Goal: Task Accomplishment & Management: Manage account settings

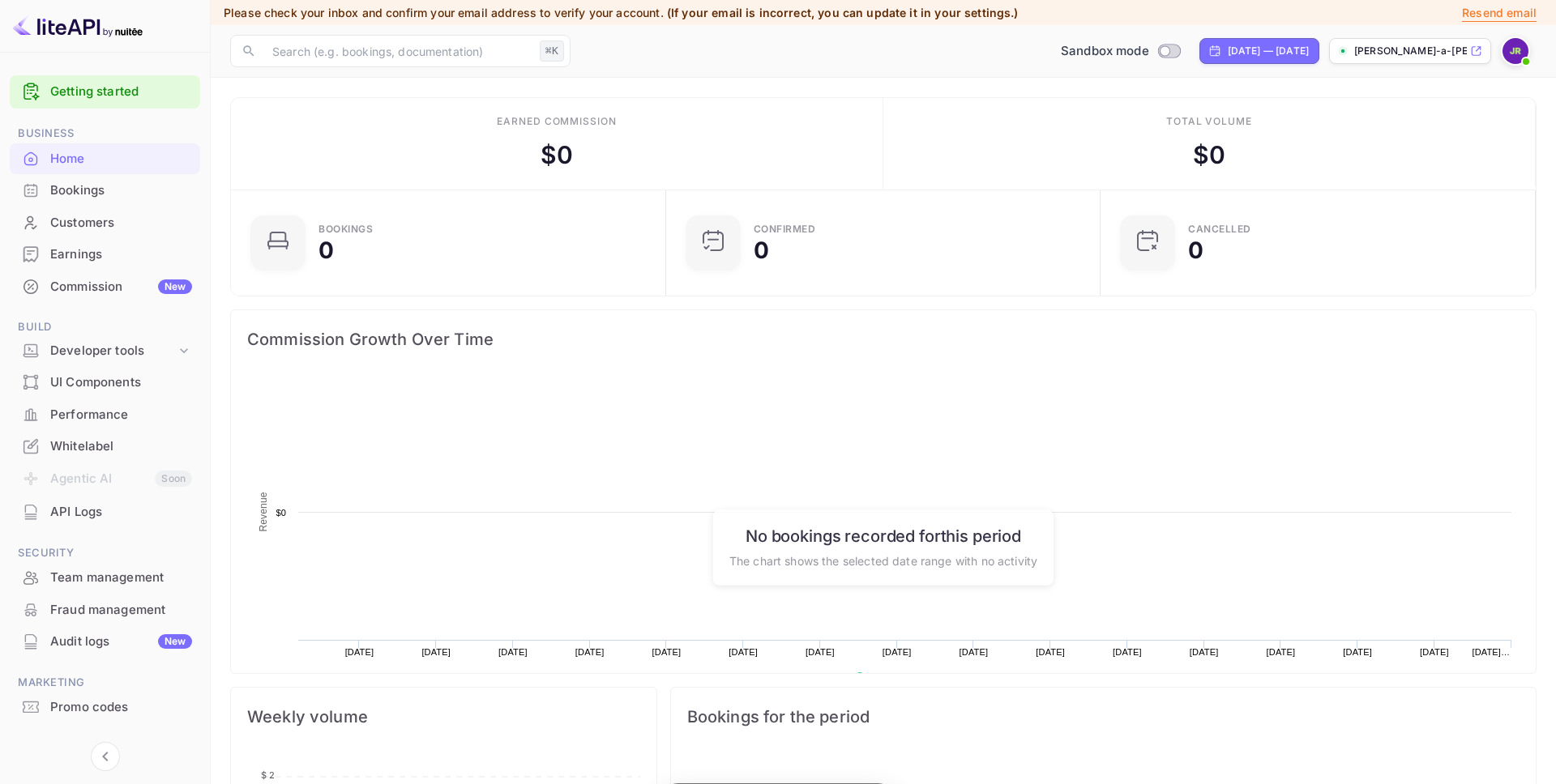
scroll to position [263, 426]
click at [90, 286] on div "Commission New" at bounding box center [121, 286] width 142 height 18
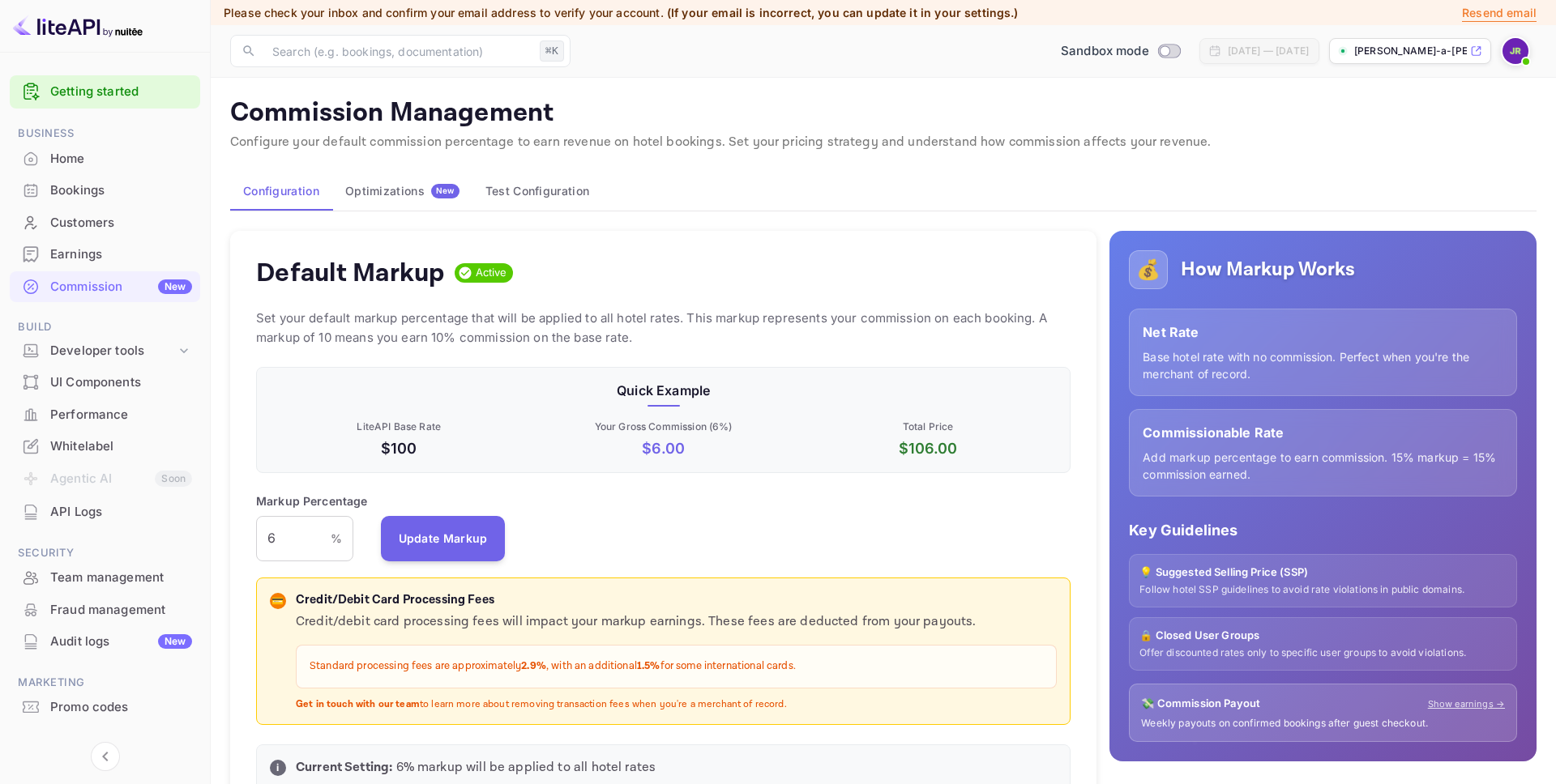
scroll to position [287, 814]
click at [106, 263] on div "Earnings" at bounding box center [121, 255] width 142 height 18
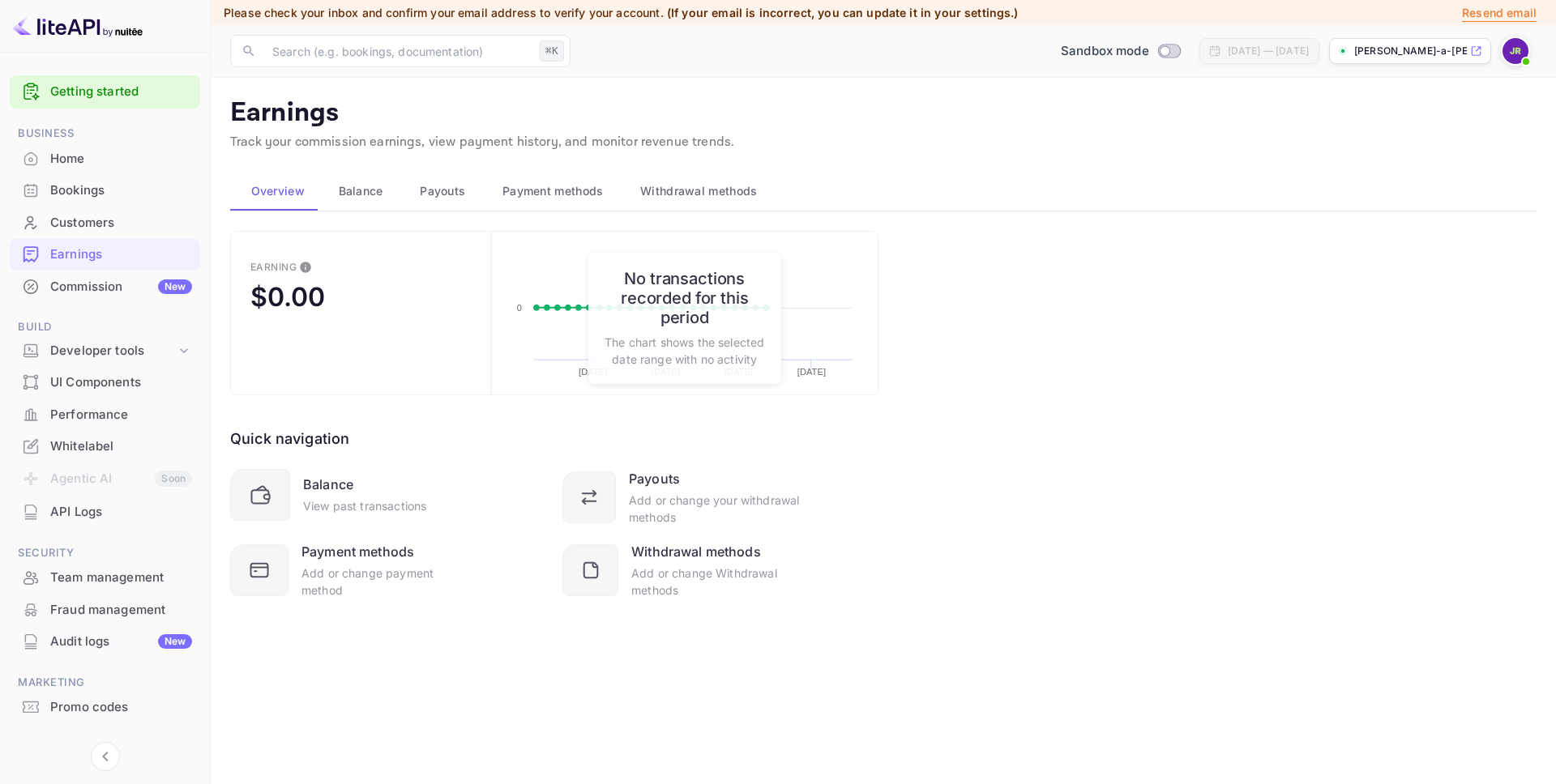
click at [446, 177] on button "Payouts" at bounding box center [440, 191] width 83 height 39
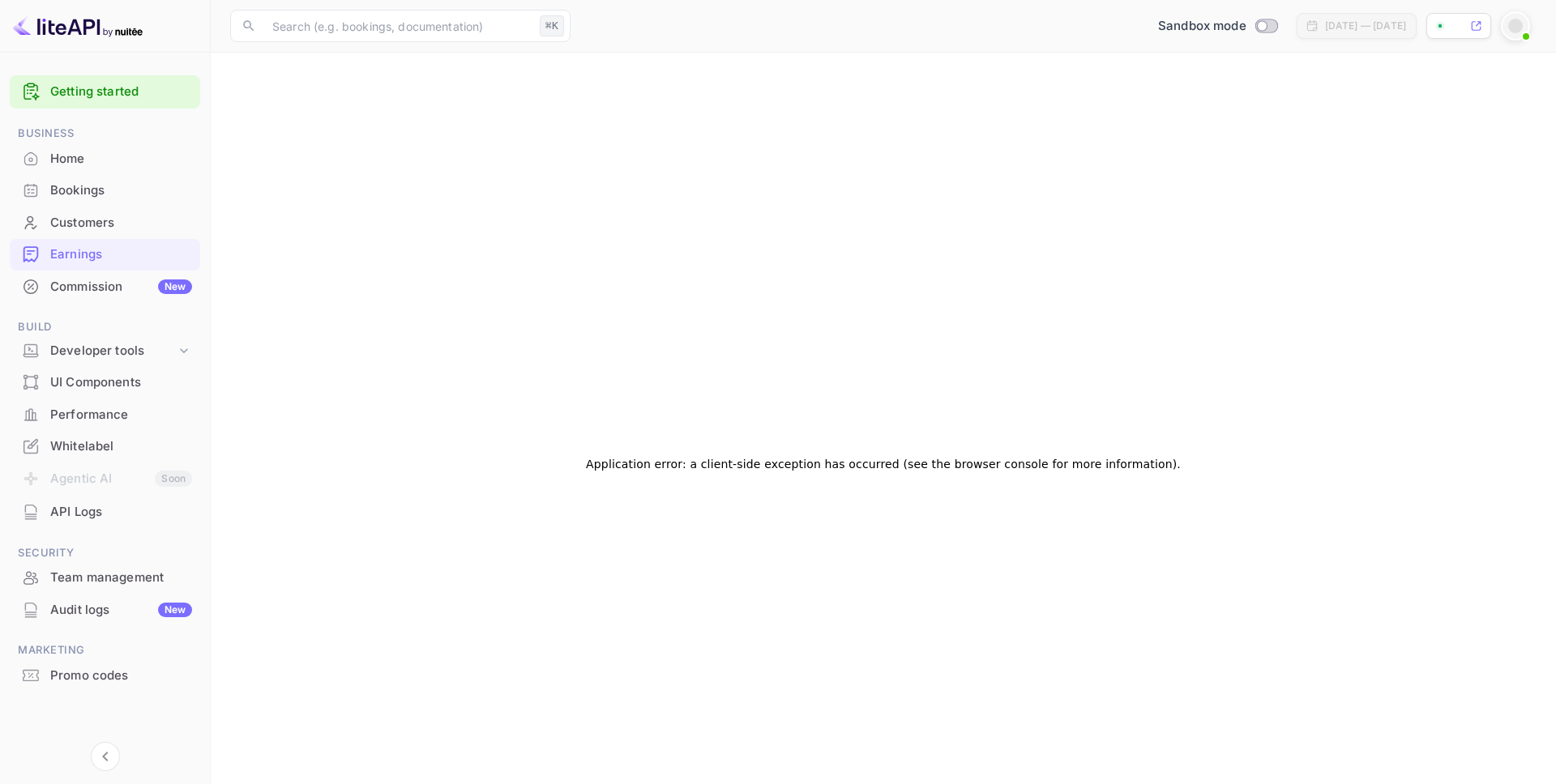
click at [90, 259] on div "Earnings" at bounding box center [121, 255] width 142 height 18
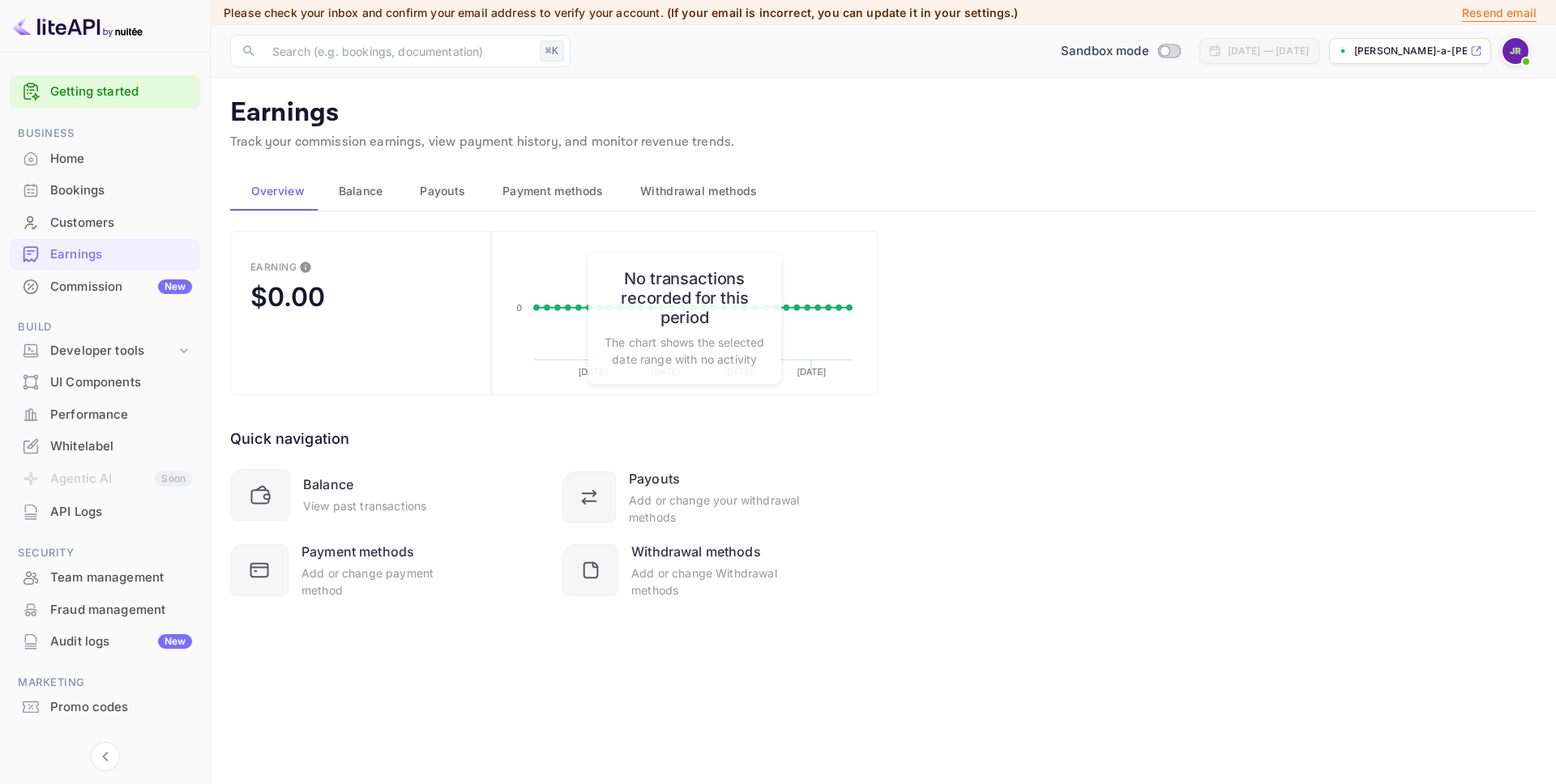
click at [1521, 48] on img at bounding box center [1515, 51] width 26 height 26
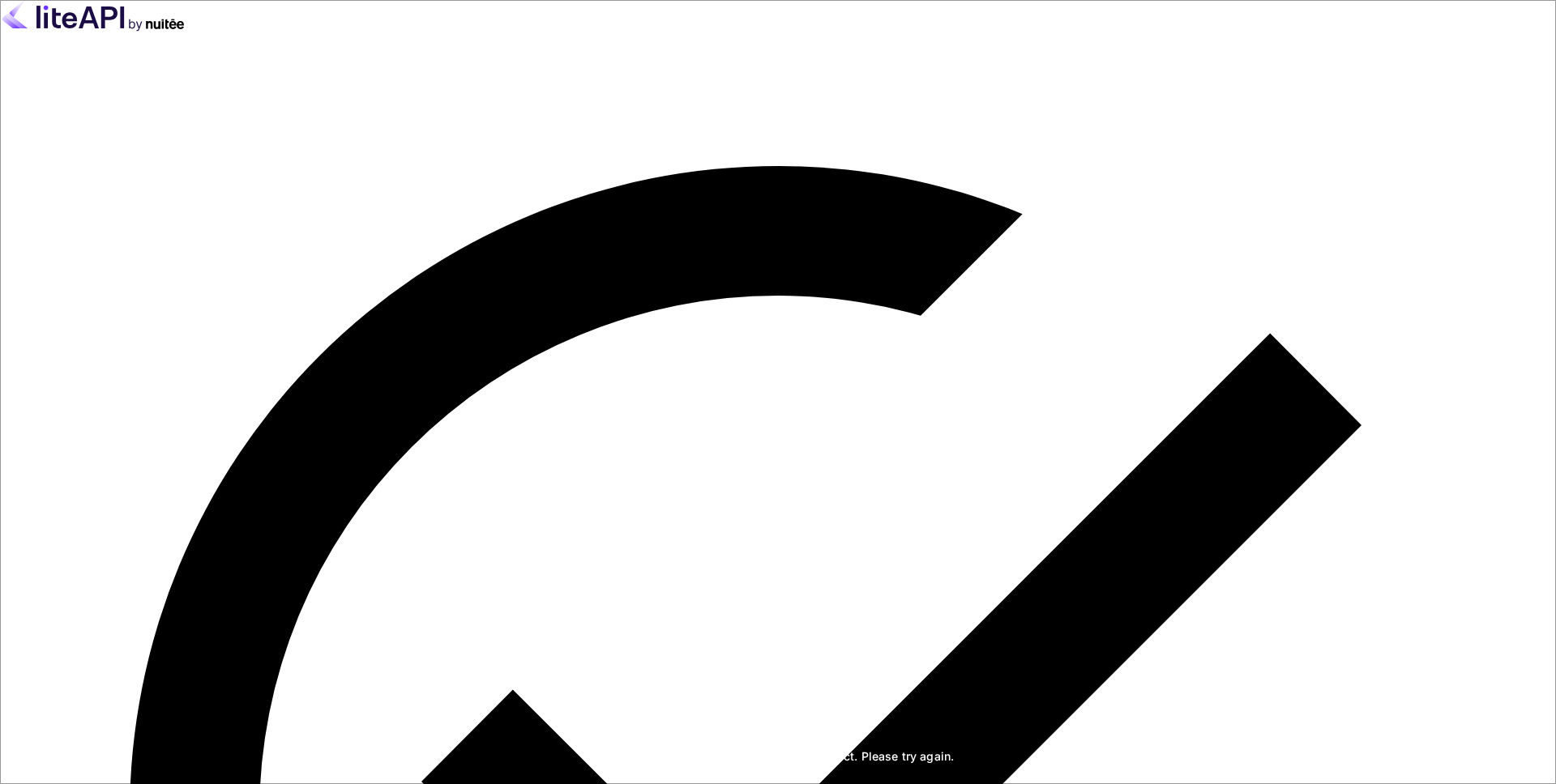
type input "[EMAIL_ADDRESS][DOMAIN_NAME]"
